Goal: Information Seeking & Learning: Understand process/instructions

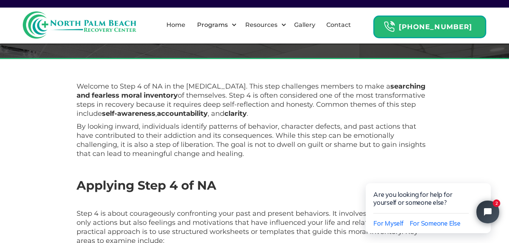
scroll to position [210, 0]
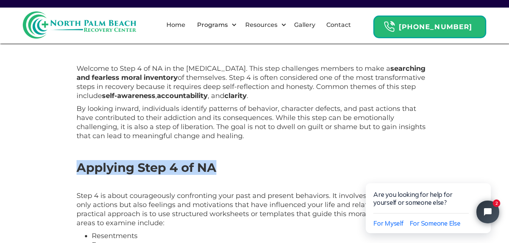
drag, startPoint x: 224, startPoint y: 163, endPoint x: 49, endPoint y: 170, distance: 174.9
drag, startPoint x: 49, startPoint y: 170, endPoint x: 120, endPoint y: 171, distance: 70.9
copy strong "Applying Step 4 of NA"
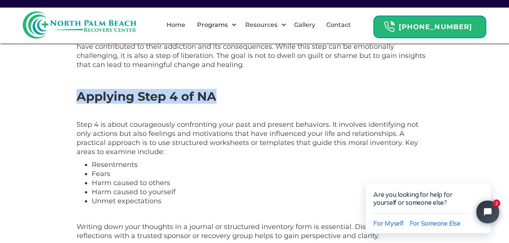
scroll to position [285, 0]
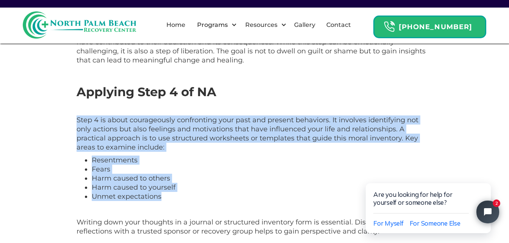
drag, startPoint x: 163, startPoint y: 195, endPoint x: 78, endPoint y: 114, distance: 117.2
copy div "Step 4 is about courageously confronting your past and present behaviors. It in…"
click at [251, 188] on li "Harm caused to yourself" at bounding box center [262, 187] width 341 height 9
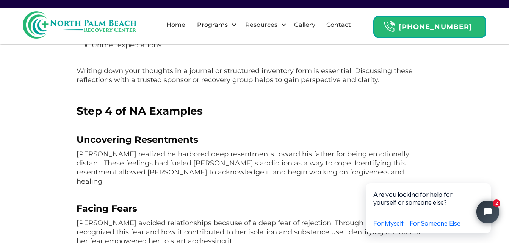
scroll to position [475, 0]
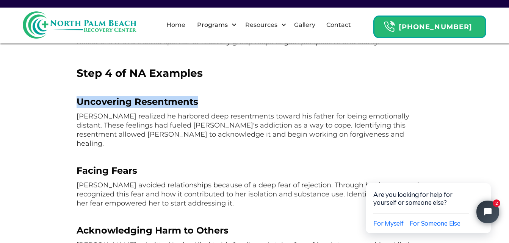
drag, startPoint x: 207, startPoint y: 100, endPoint x: 77, endPoint y: 100, distance: 130.0
click at [77, 100] on h4 "Uncovering Resentments" at bounding box center [255, 102] width 356 height 12
copy strong "Uncovering Resentments"
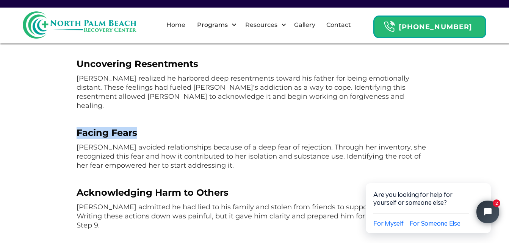
drag, startPoint x: 142, startPoint y: 124, endPoint x: 33, endPoint y: 120, distance: 108.9
drag, startPoint x: 33, startPoint y: 120, endPoint x: 91, endPoint y: 123, distance: 57.3
copy strong "Facing Fears"
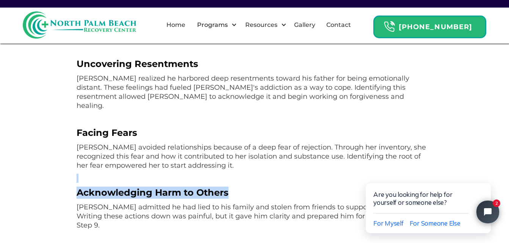
drag, startPoint x: 229, startPoint y: 183, endPoint x: 57, endPoint y: 166, distance: 172.9
drag, startPoint x: 57, startPoint y: 166, endPoint x: 145, endPoint y: 182, distance: 89.6
copy div "‍ Acknowledging Harm to Others"
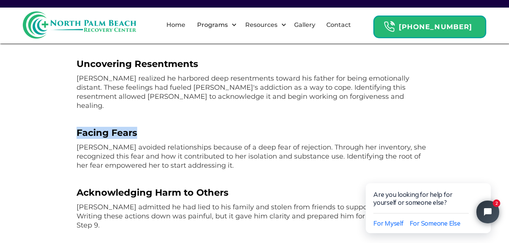
drag, startPoint x: 145, startPoint y: 124, endPoint x: 49, endPoint y: 122, distance: 96.3
drag, startPoint x: 49, startPoint y: 122, endPoint x: 95, endPoint y: 121, distance: 46.3
drag, startPoint x: 95, startPoint y: 121, endPoint x: 39, endPoint y: 99, distance: 59.9
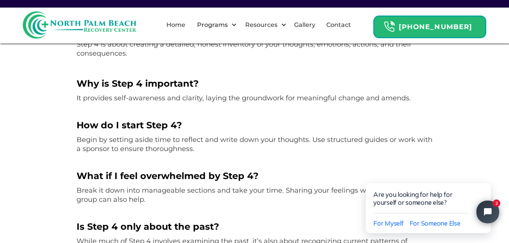
scroll to position [892, 0]
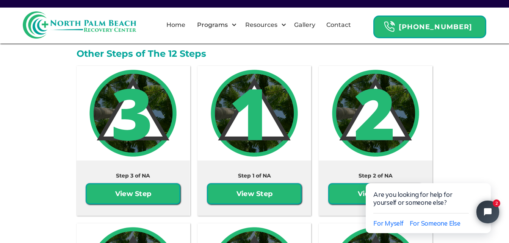
scroll to position [1195, 0]
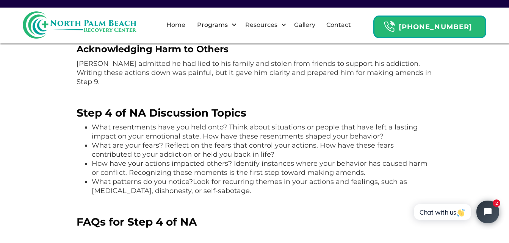
scroll to position [682, 0]
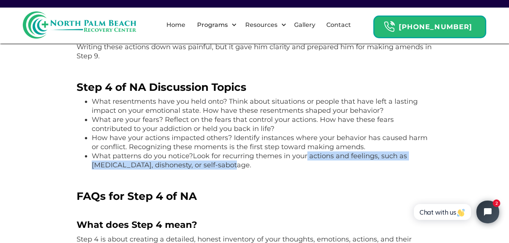
drag, startPoint x: 226, startPoint y: 147, endPoint x: 308, endPoint y: 138, distance: 82.9
click at [308, 152] on li "What patterns do you notice?Look for recurring themes in your actions and feeli…" at bounding box center [262, 161] width 341 height 18
drag, startPoint x: 308, startPoint y: 138, endPoint x: 326, endPoint y: 137, distance: 17.8
copy li "actions and feelings, such as impulsivity, dishonesty, or self-sabotage"
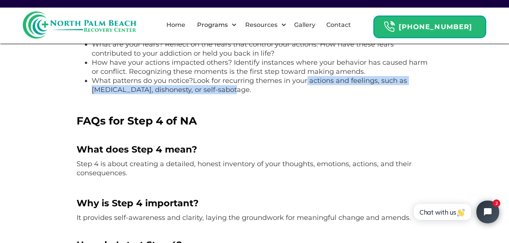
scroll to position [758, 0]
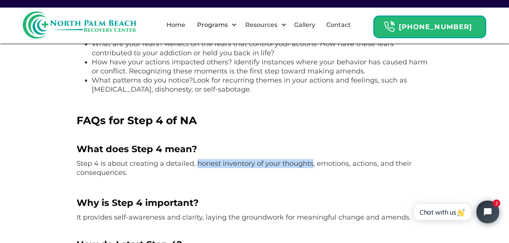
drag, startPoint x: 313, startPoint y: 146, endPoint x: 198, endPoint y: 144, distance: 114.5
click at [198, 159] on p "Step 4 is about creating a detailed, honest inventory of your thoughts, emotion…" at bounding box center [255, 168] width 356 height 18
drag, startPoint x: 198, startPoint y: 144, endPoint x: 207, endPoint y: 144, distance: 8.3
copy p "honest inventory of your thoughts"
